Goal: Transaction & Acquisition: Purchase product/service

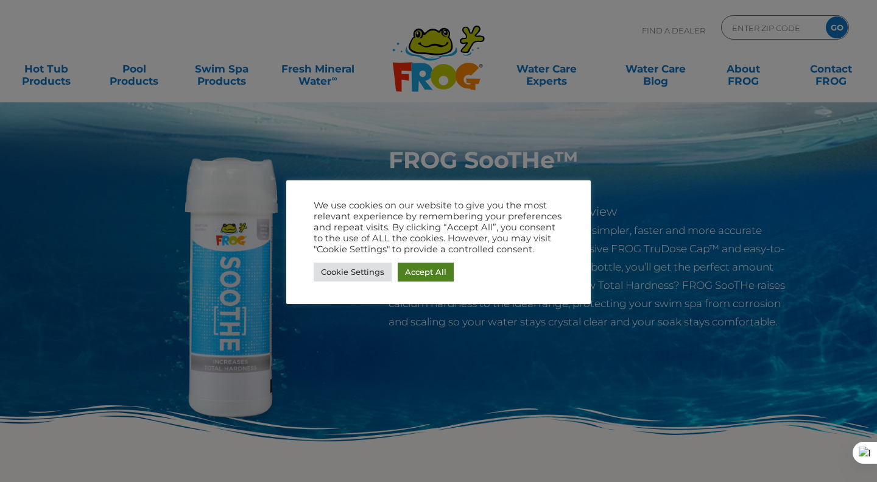
click at [416, 272] on link "Accept All" at bounding box center [426, 272] width 56 height 19
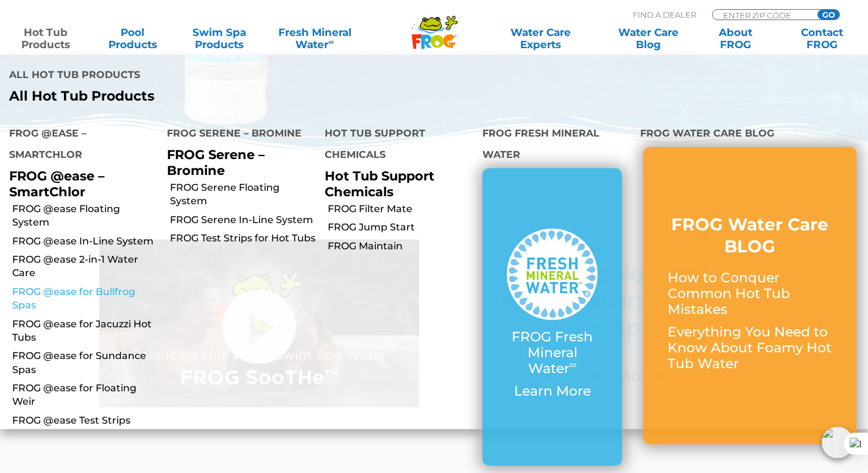
scroll to position [366, 0]
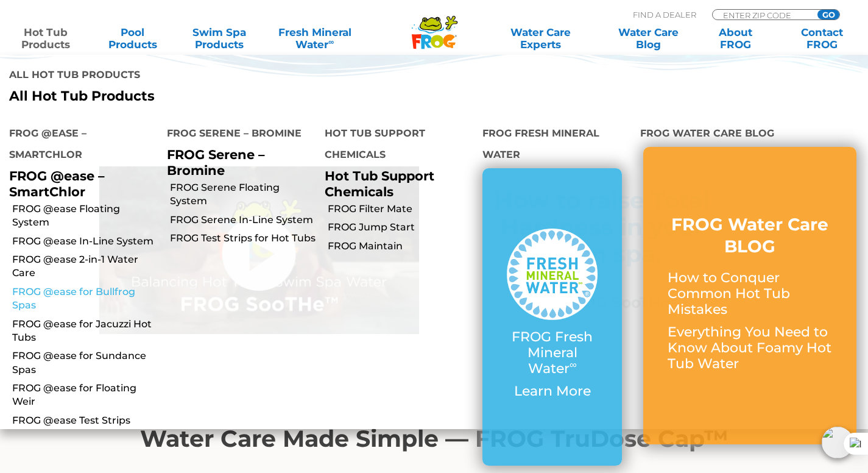
click at [99, 294] on link "FROG @ease for Bullfrog Spas" at bounding box center [85, 298] width 146 height 27
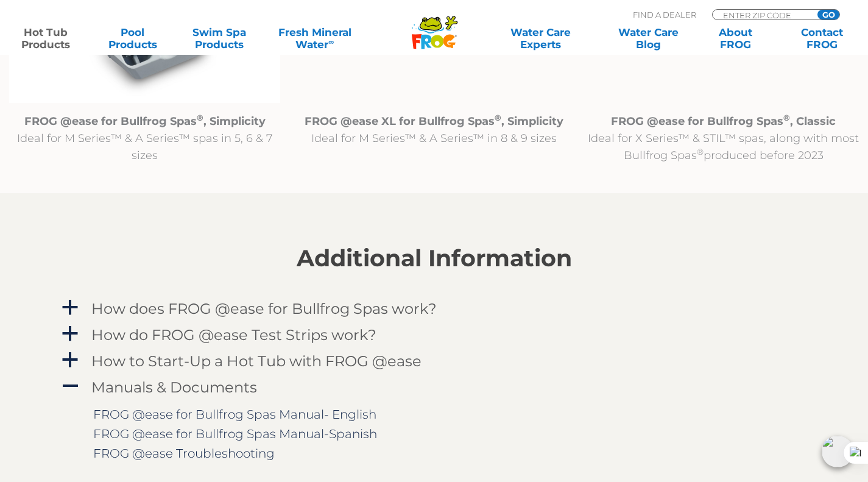
scroll to position [1584, 0]
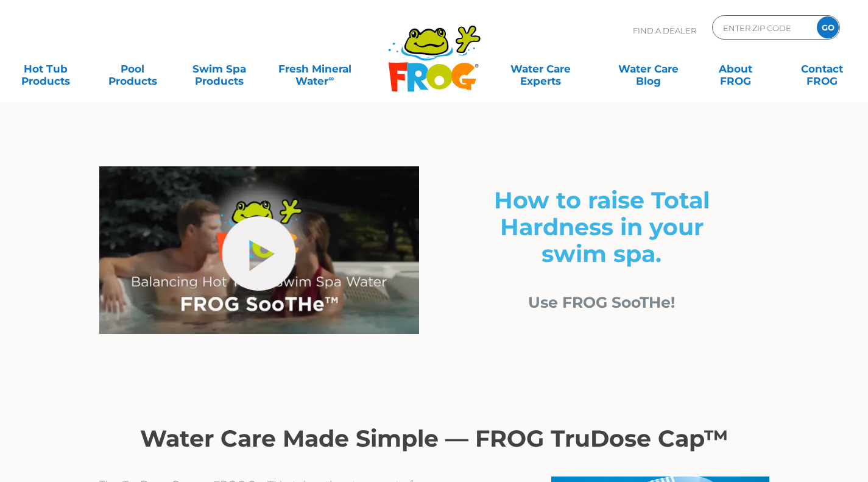
scroll to position [366, 0]
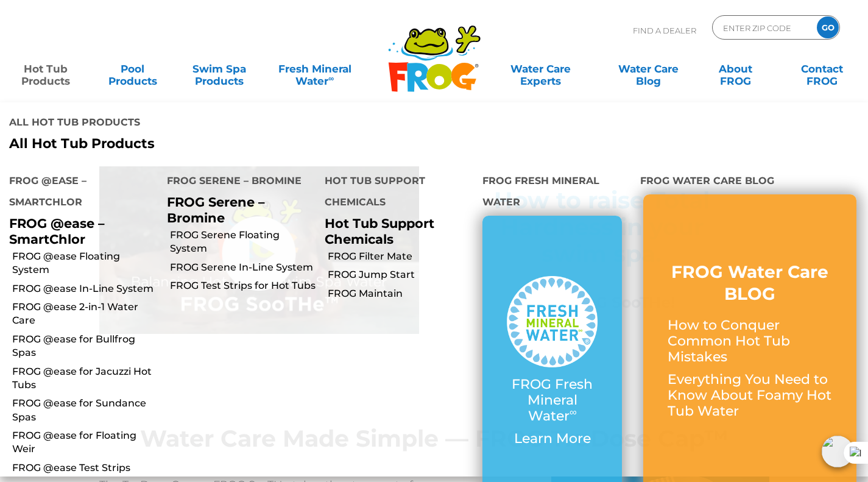
click at [346, 202] on h4 "Hot Tub Support Chemicals" at bounding box center [395, 193] width 140 height 46
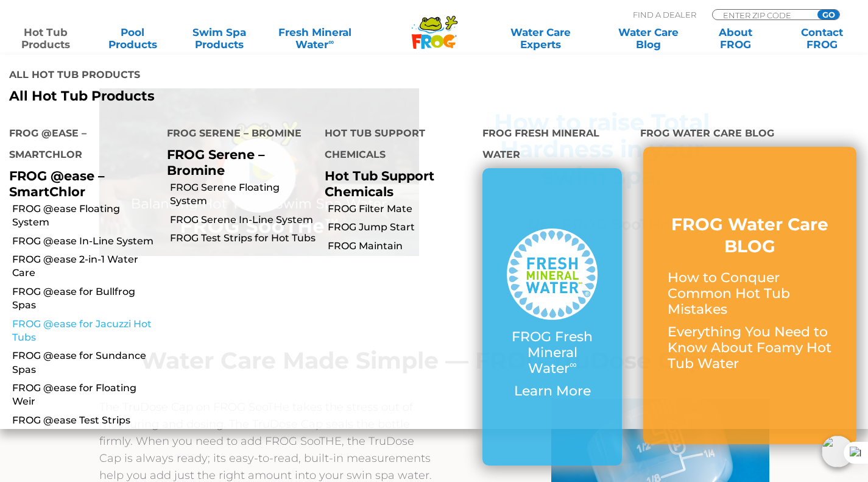
scroll to position [487, 0]
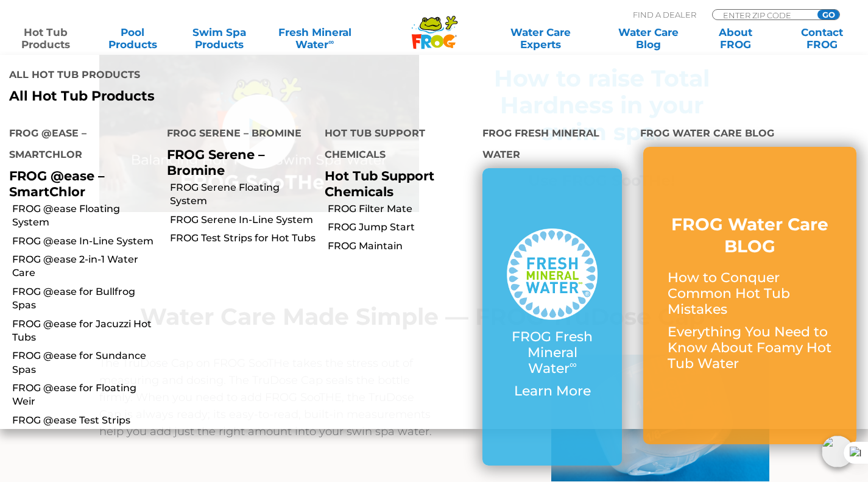
click at [58, 93] on p "All Hot Tub Products" at bounding box center [217, 96] width 416 height 16
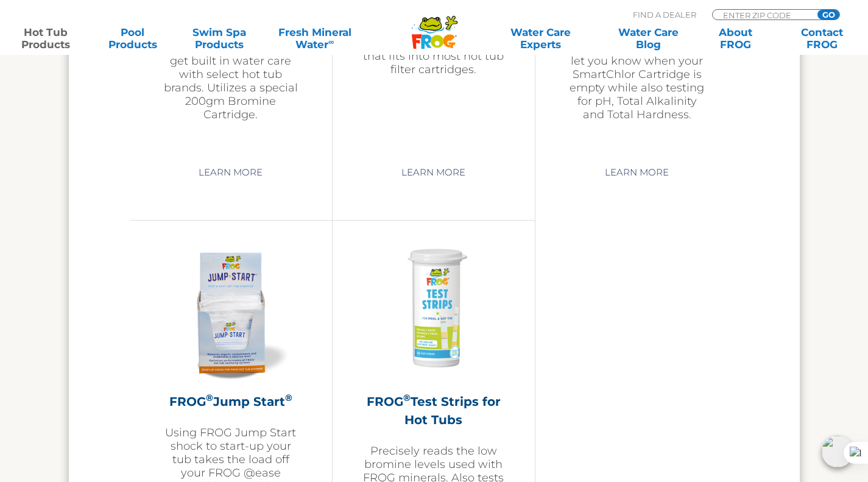
scroll to position [2803, 0]
